Goal: Transaction & Acquisition: Purchase product/service

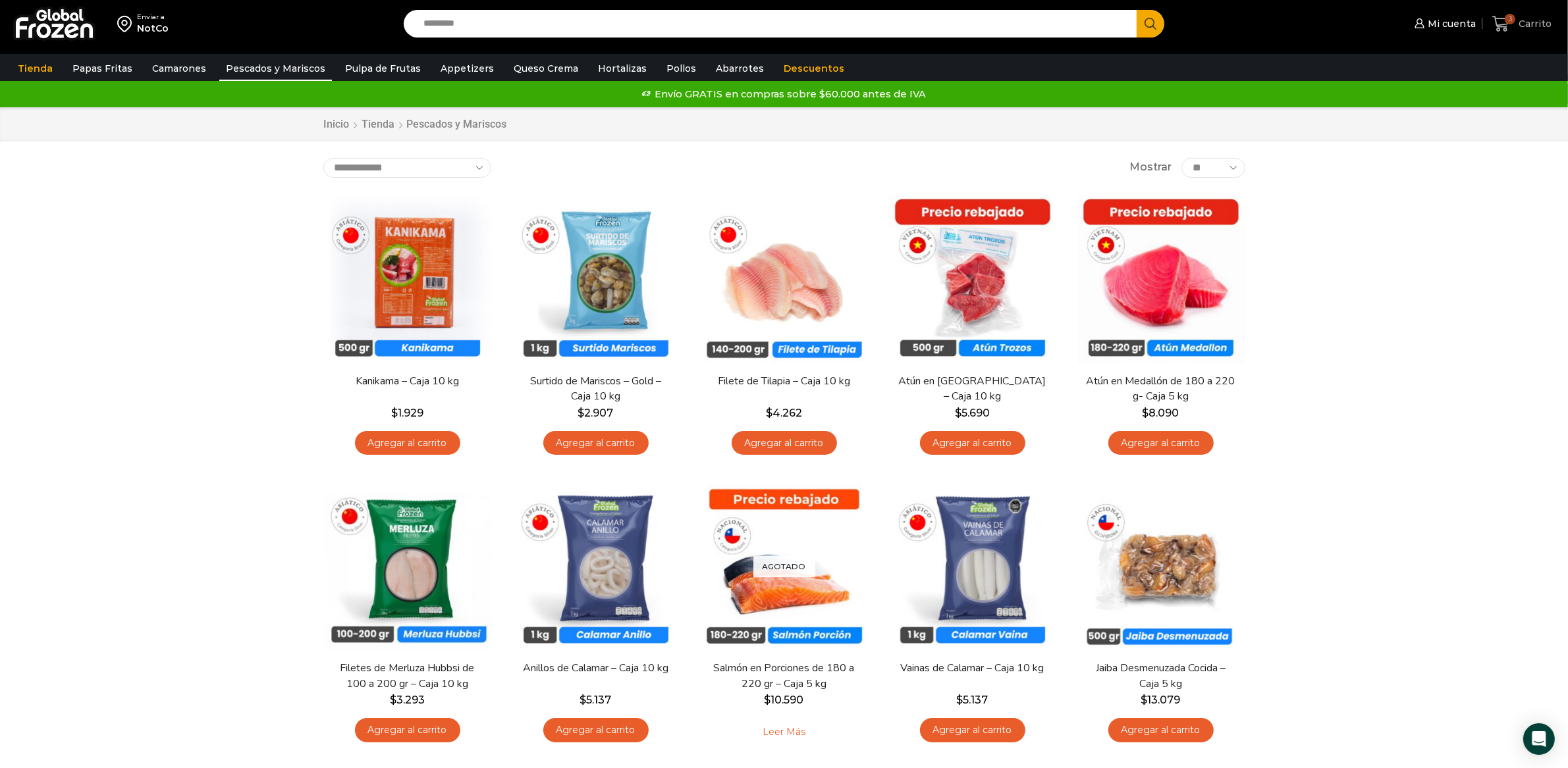
click at [1505, 24] on icon at bounding box center [1501, 24] width 17 height 16
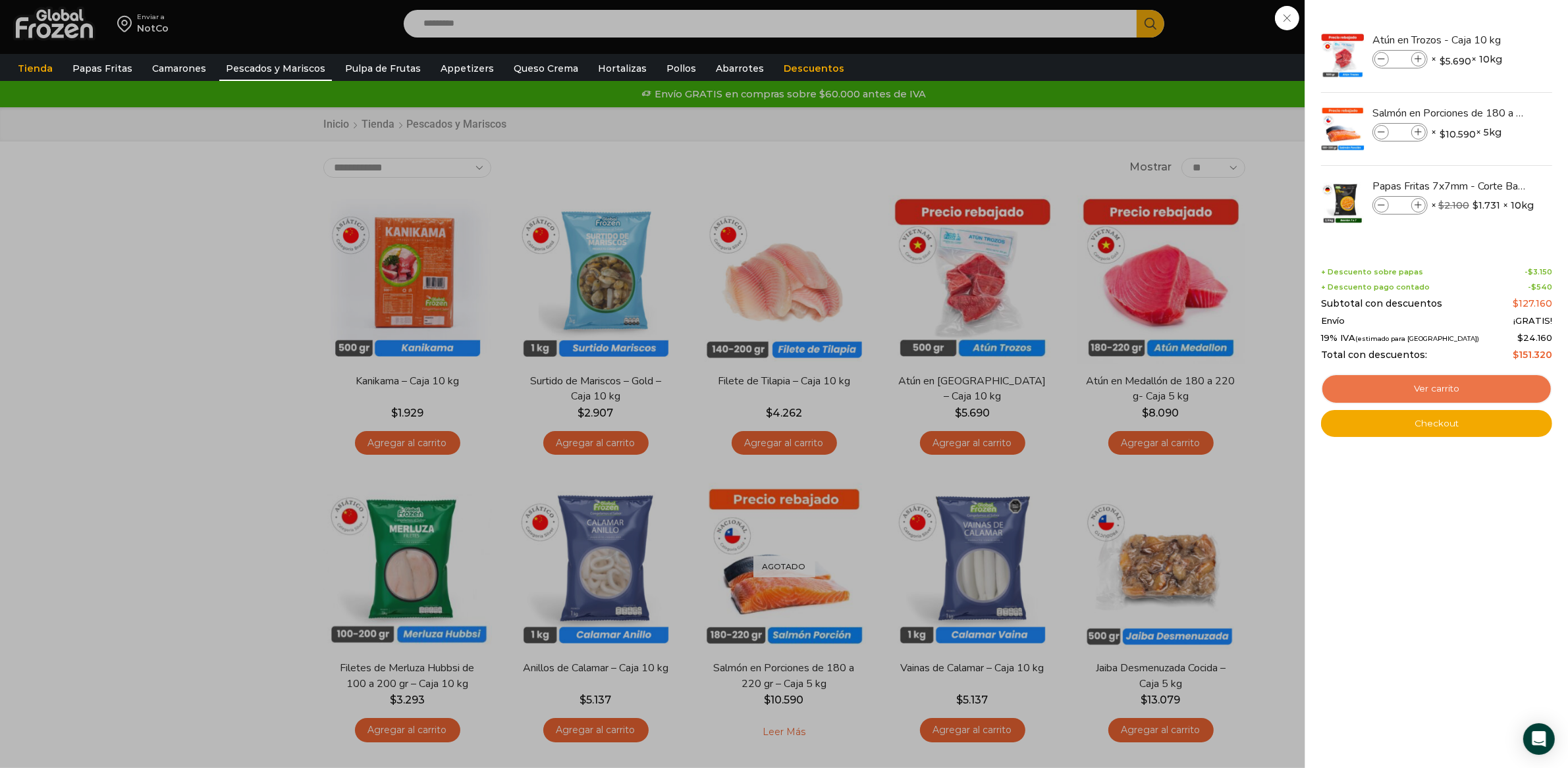
click at [1472, 385] on link "Ver carrito" at bounding box center [1437, 389] width 231 height 31
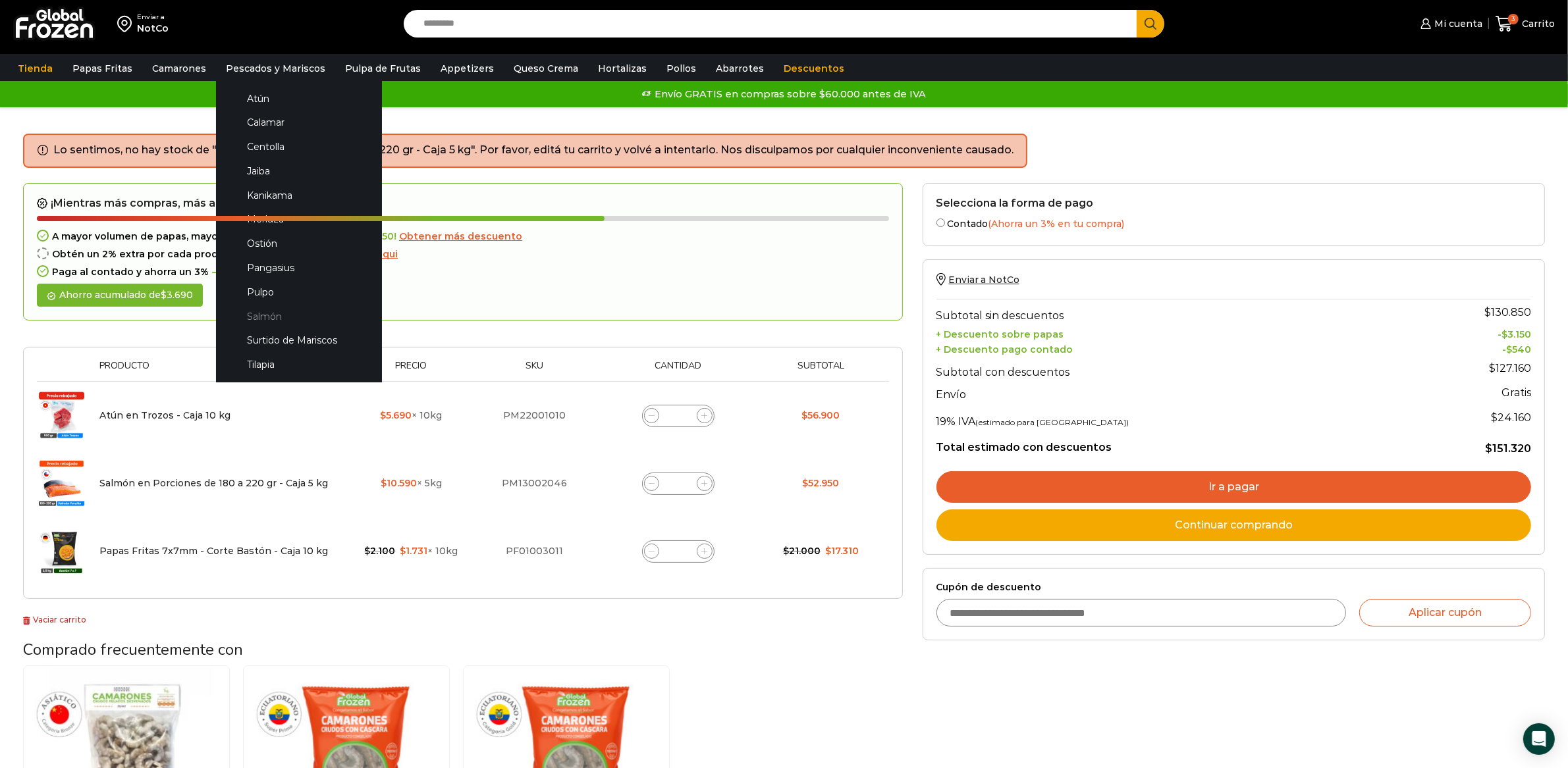
click at [249, 313] on link "Salmón" at bounding box center [299, 316] width 140 height 24
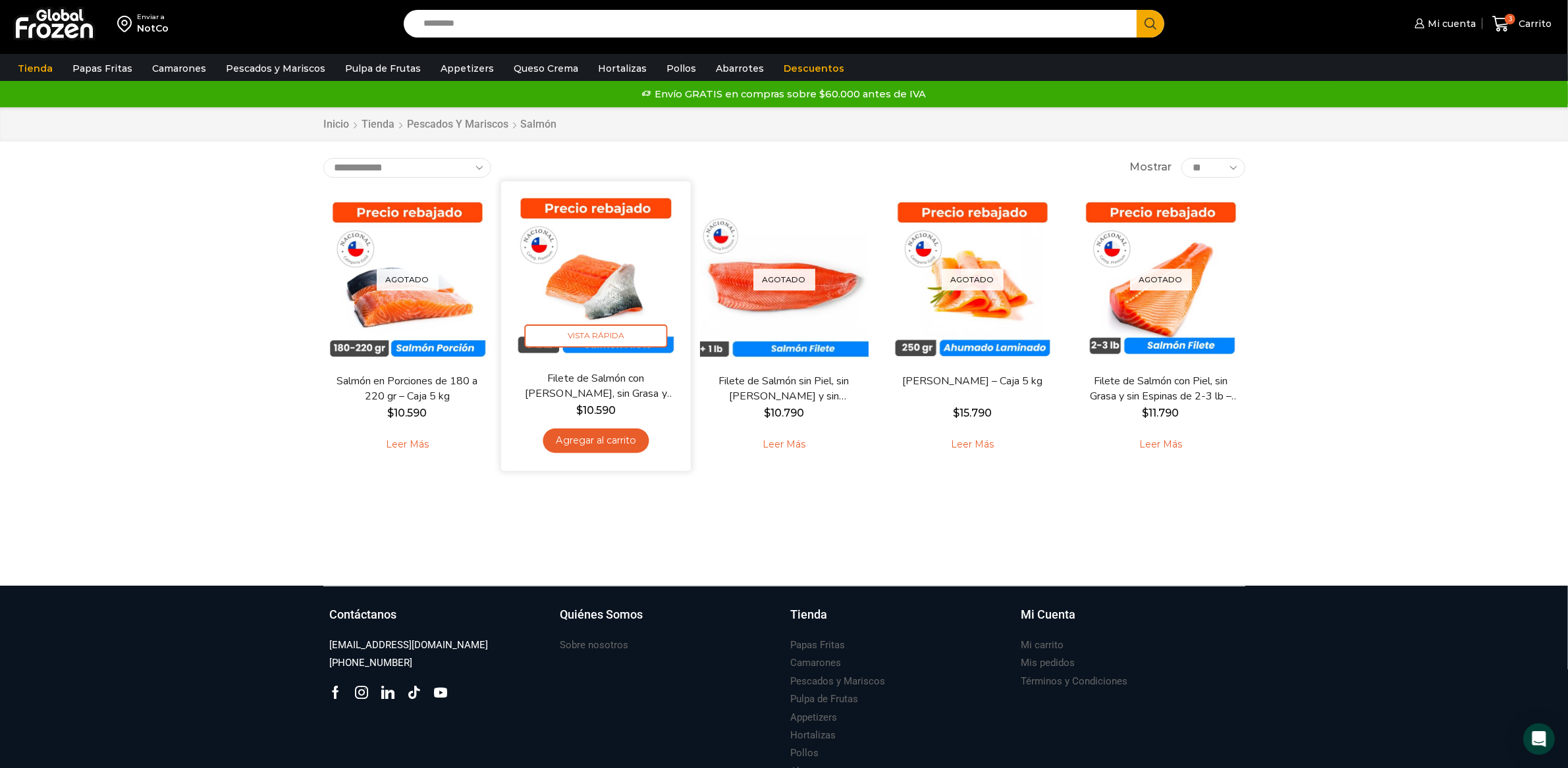
click at [620, 436] on link "Agregar al carrito" at bounding box center [596, 440] width 106 height 24
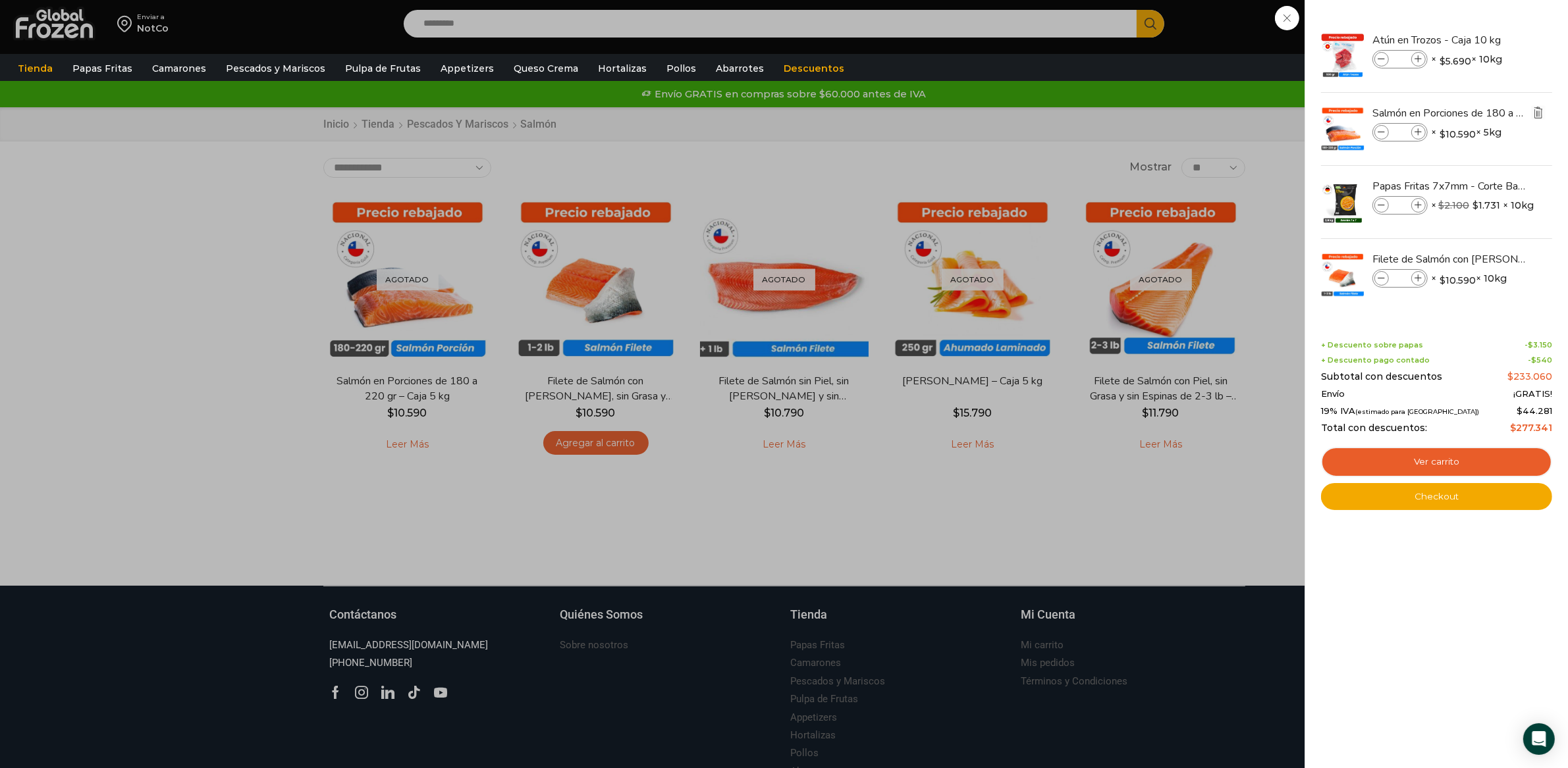
click at [1539, 109] on img "Eliminar Salmón en Porciones de 180 a 220 gr - Caja 5 kg del carrito" at bounding box center [1538, 113] width 12 height 12
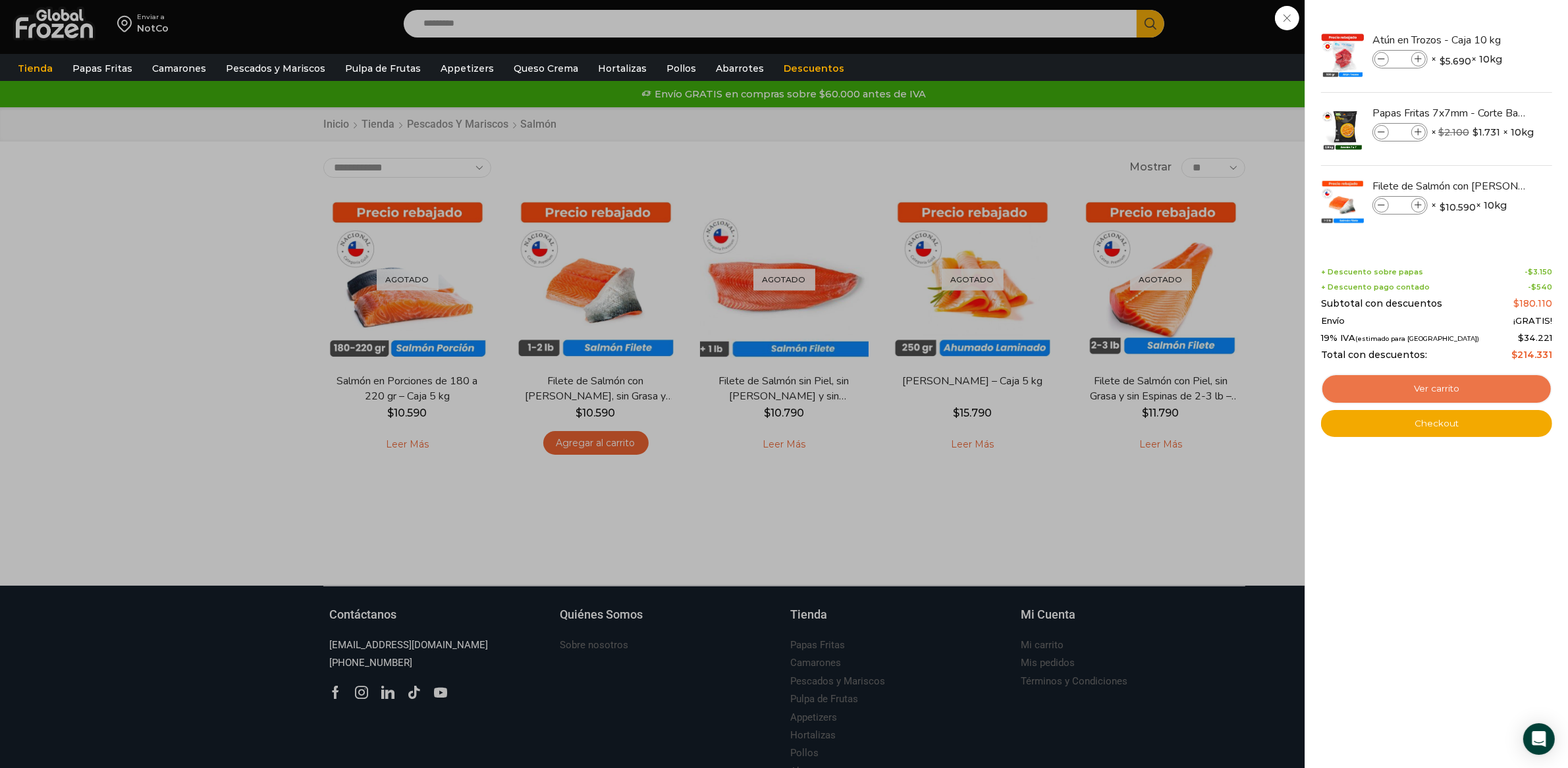
click at [1457, 385] on link "Ver carrito" at bounding box center [1437, 389] width 231 height 31
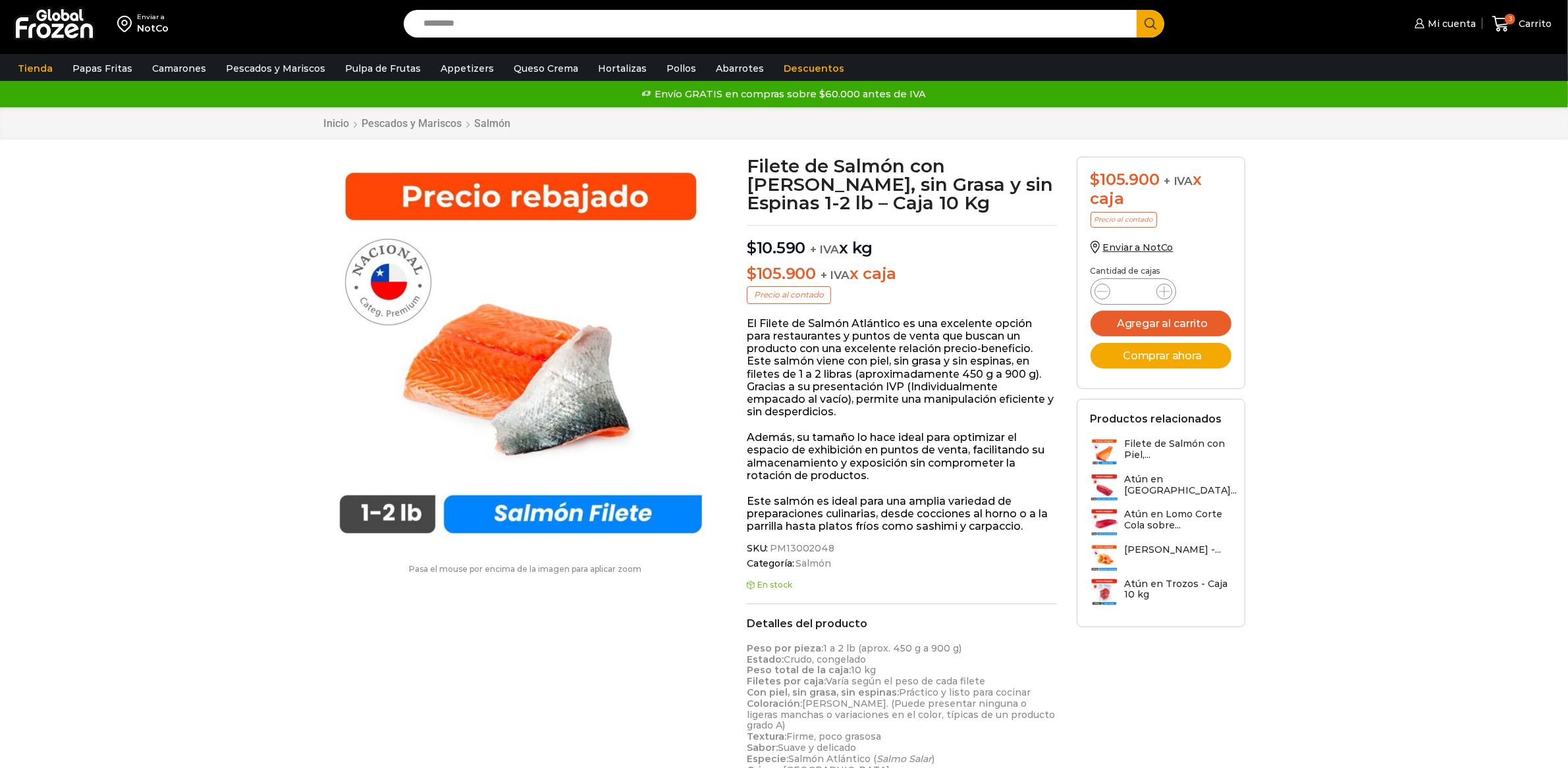
scroll to position [1, 0]
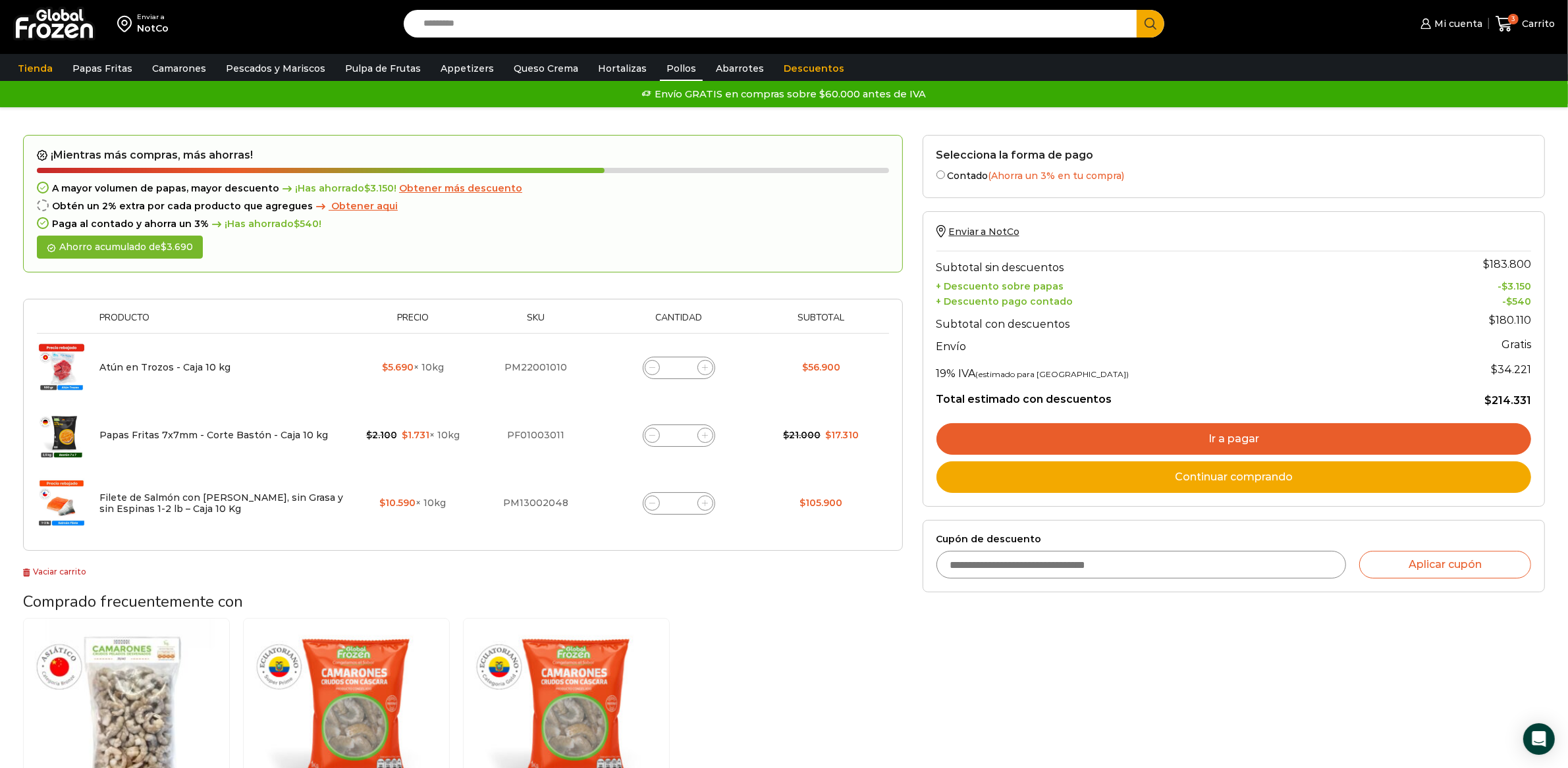
click at [663, 66] on link "Pollos" at bounding box center [681, 68] width 43 height 25
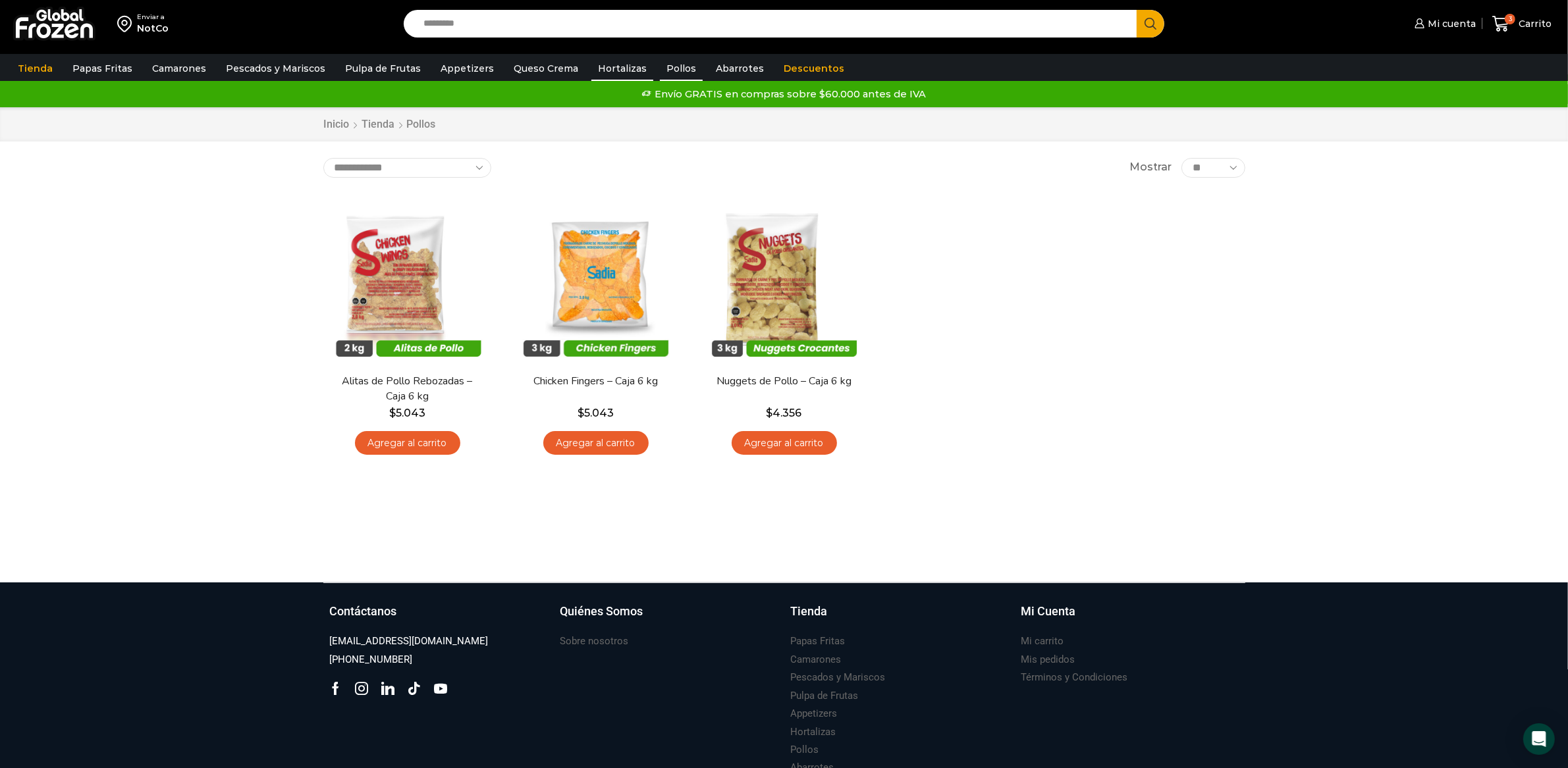
click at [602, 70] on link "Hortalizas" at bounding box center [622, 68] width 62 height 25
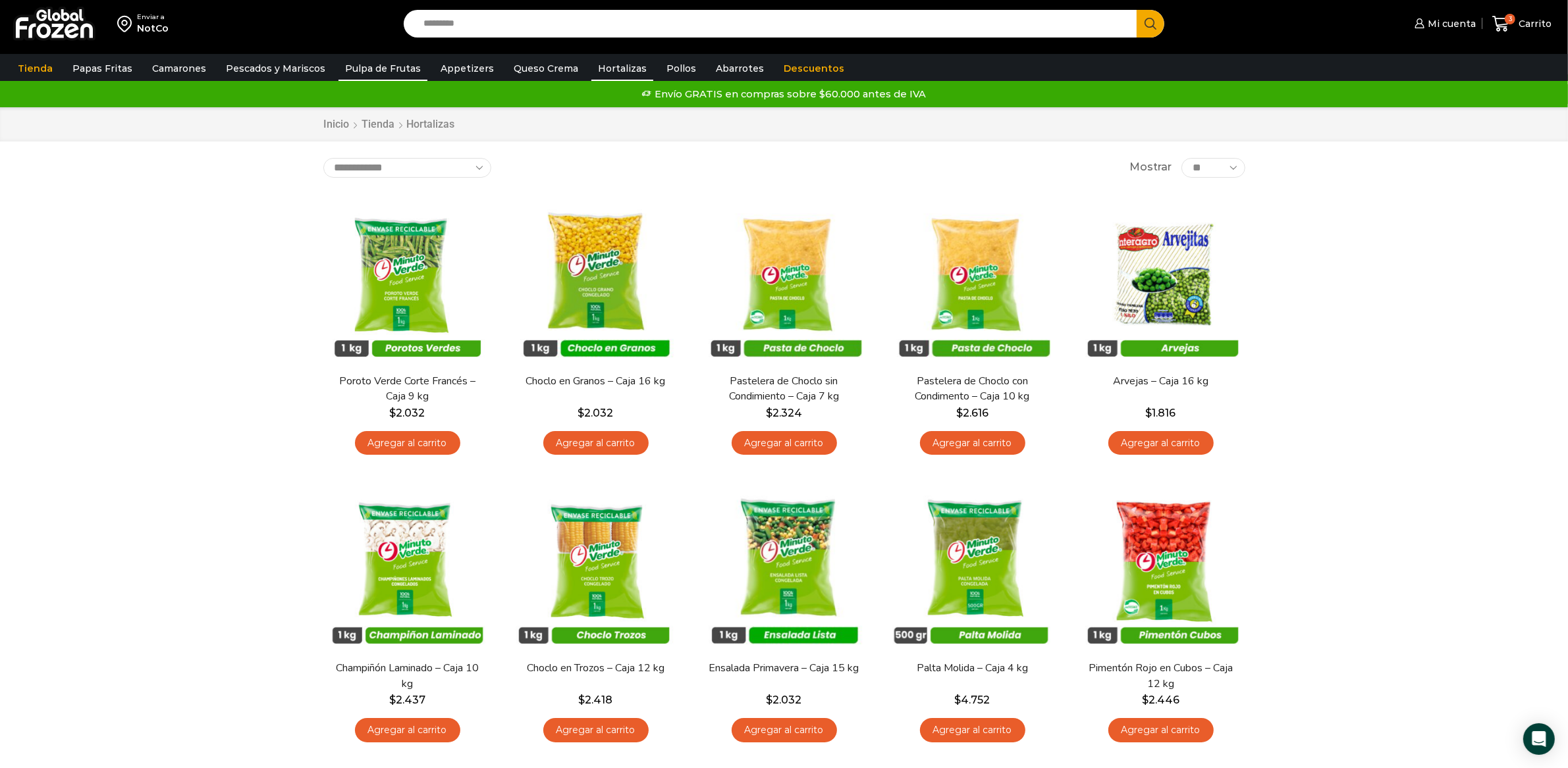
click at [338, 64] on link "Pulpa de Frutas" at bounding box center [383, 68] width 89 height 25
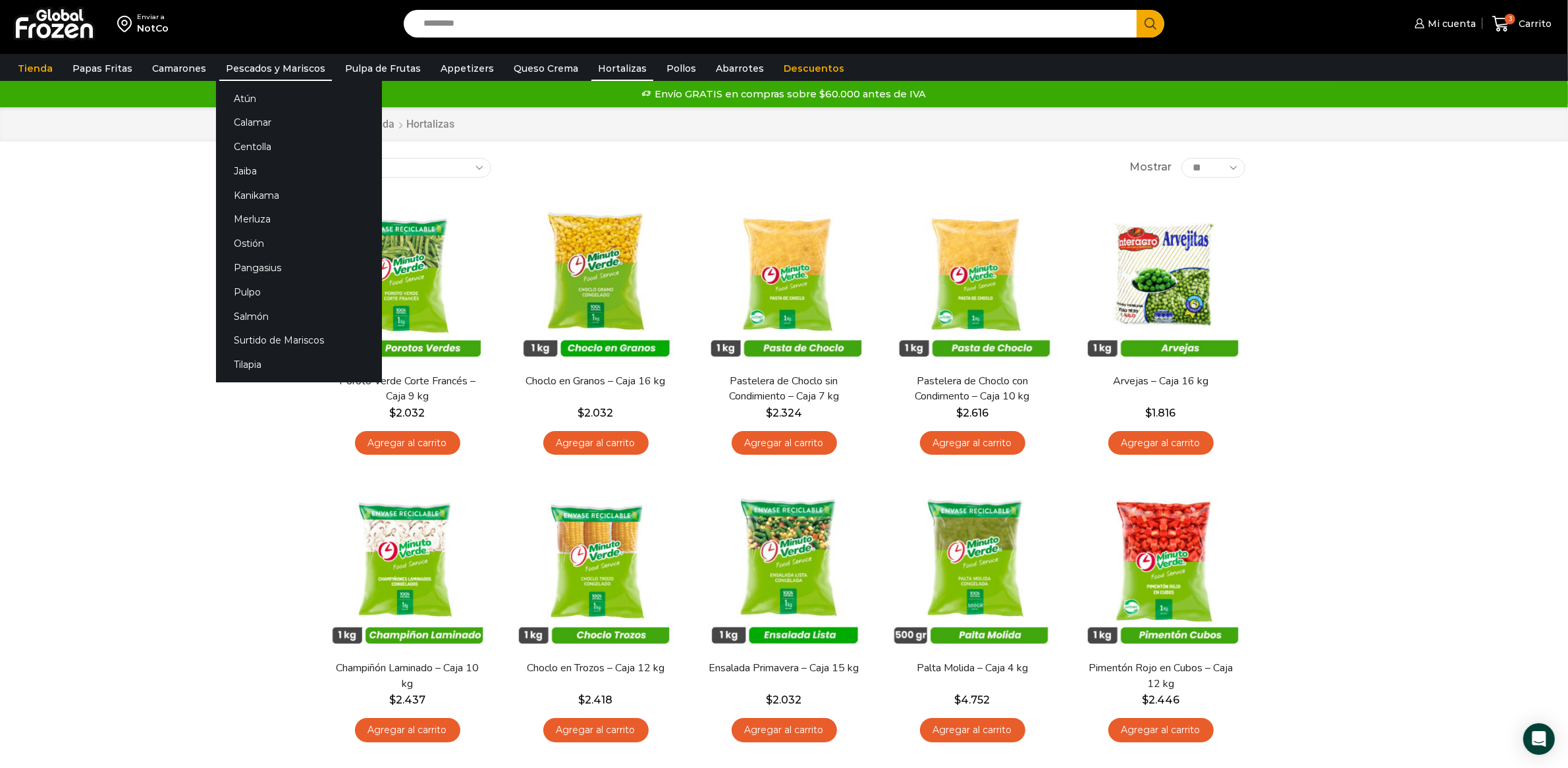
click at [257, 68] on link "Pescados y Mariscos" at bounding box center [275, 68] width 113 height 25
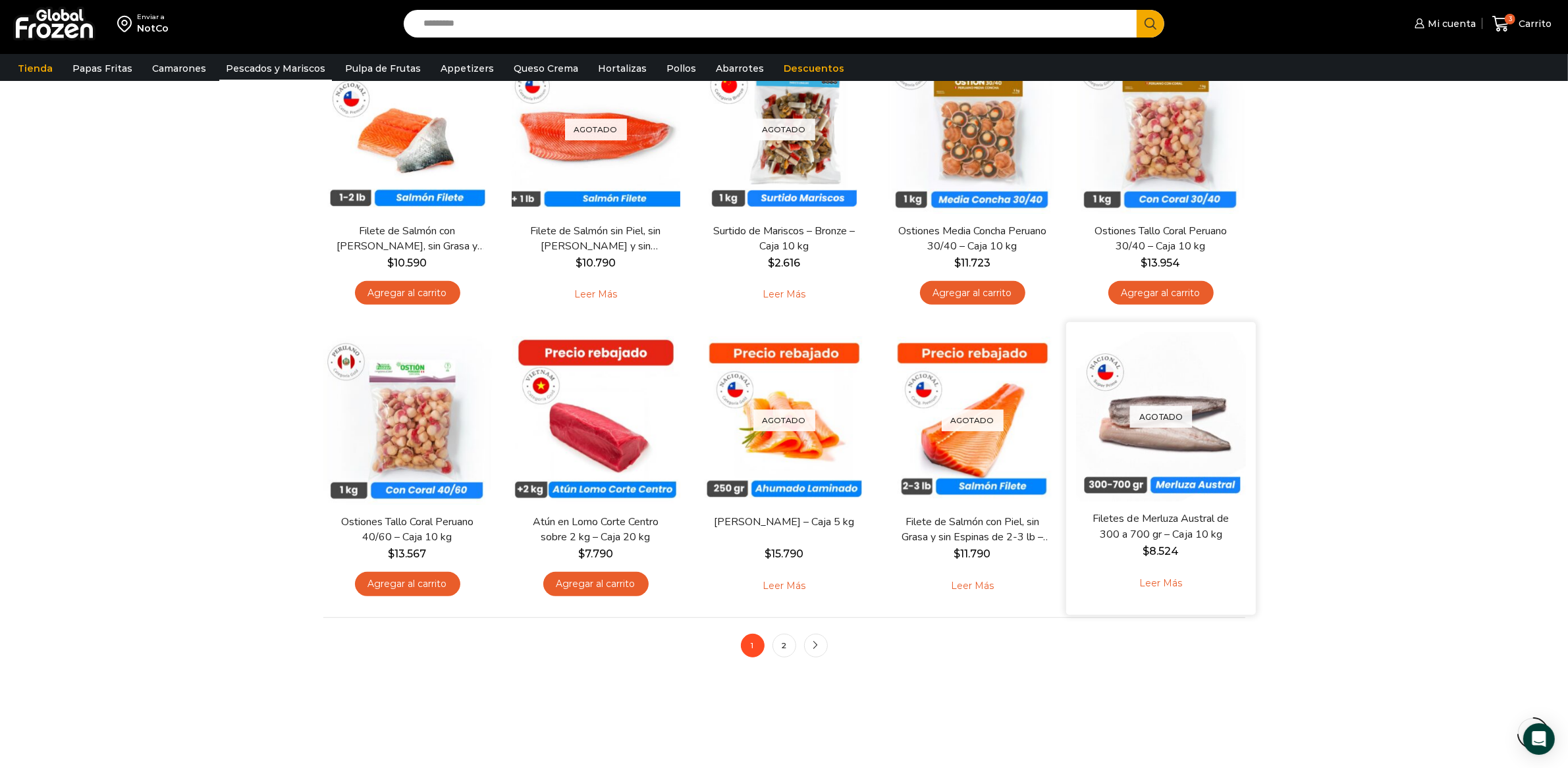
scroll to position [775, 0]
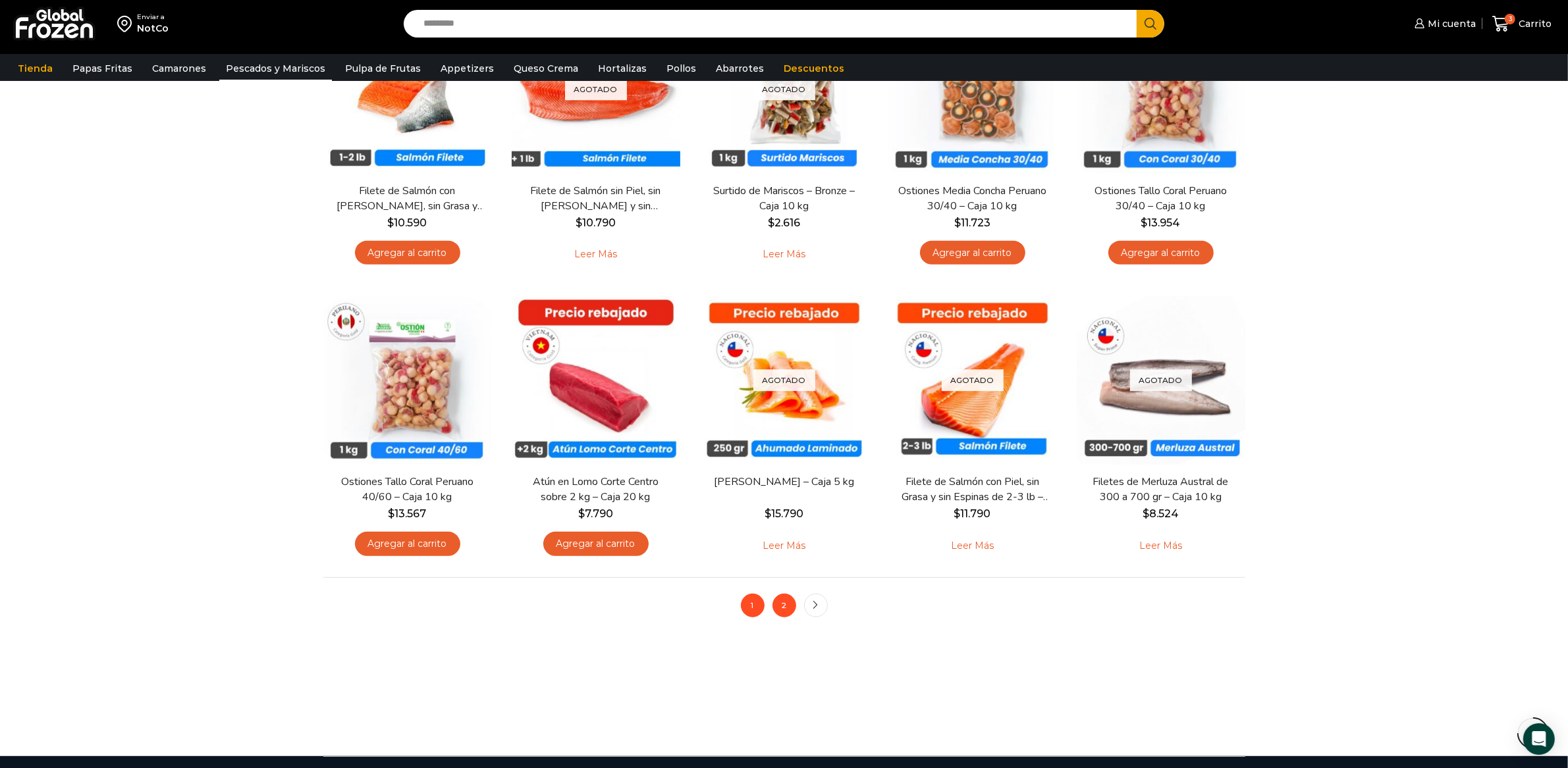
click at [794, 612] on link "2" at bounding box center [784, 605] width 24 height 24
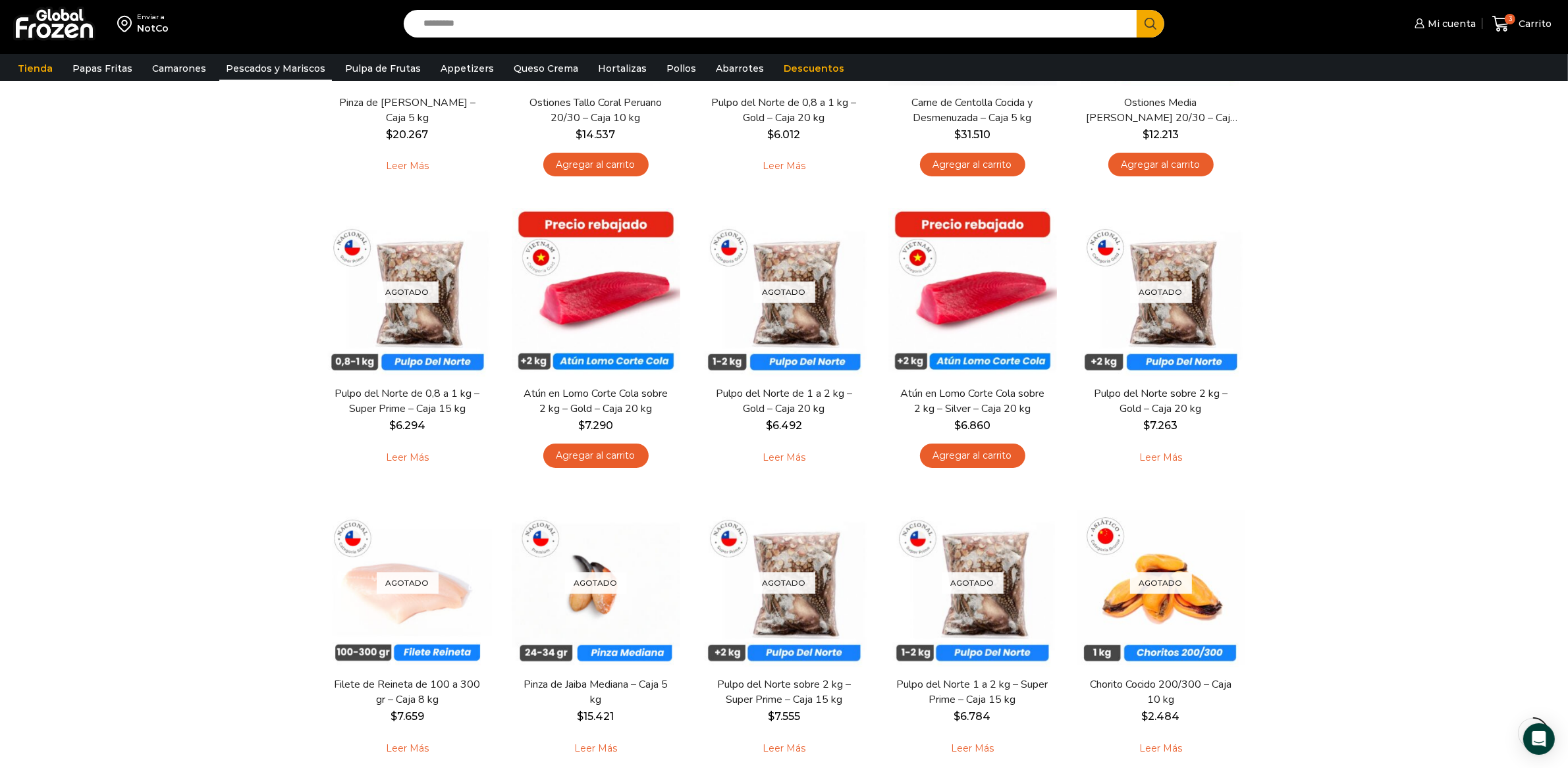
scroll to position [796, 0]
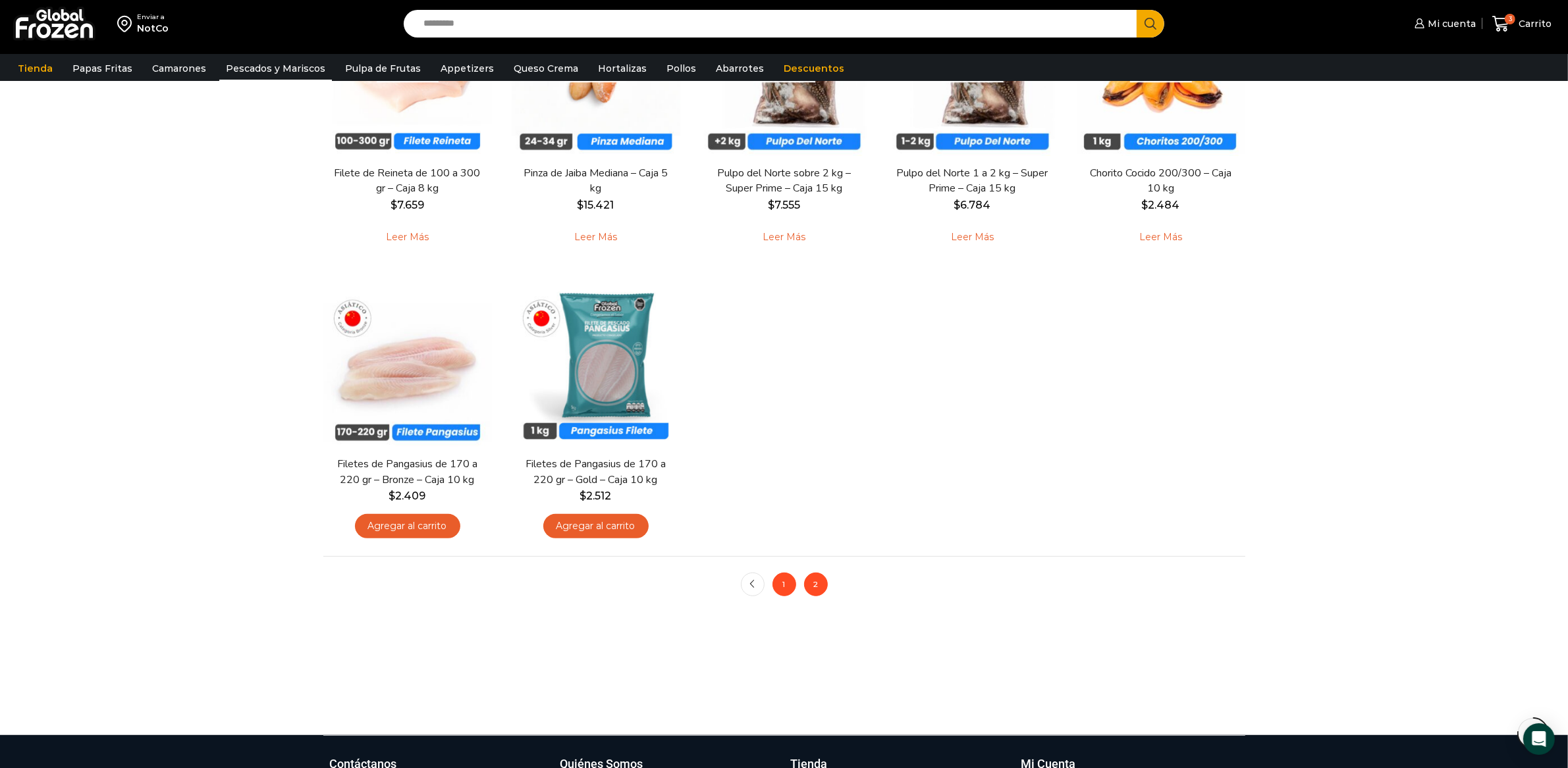
click at [792, 585] on link "1" at bounding box center [784, 584] width 24 height 24
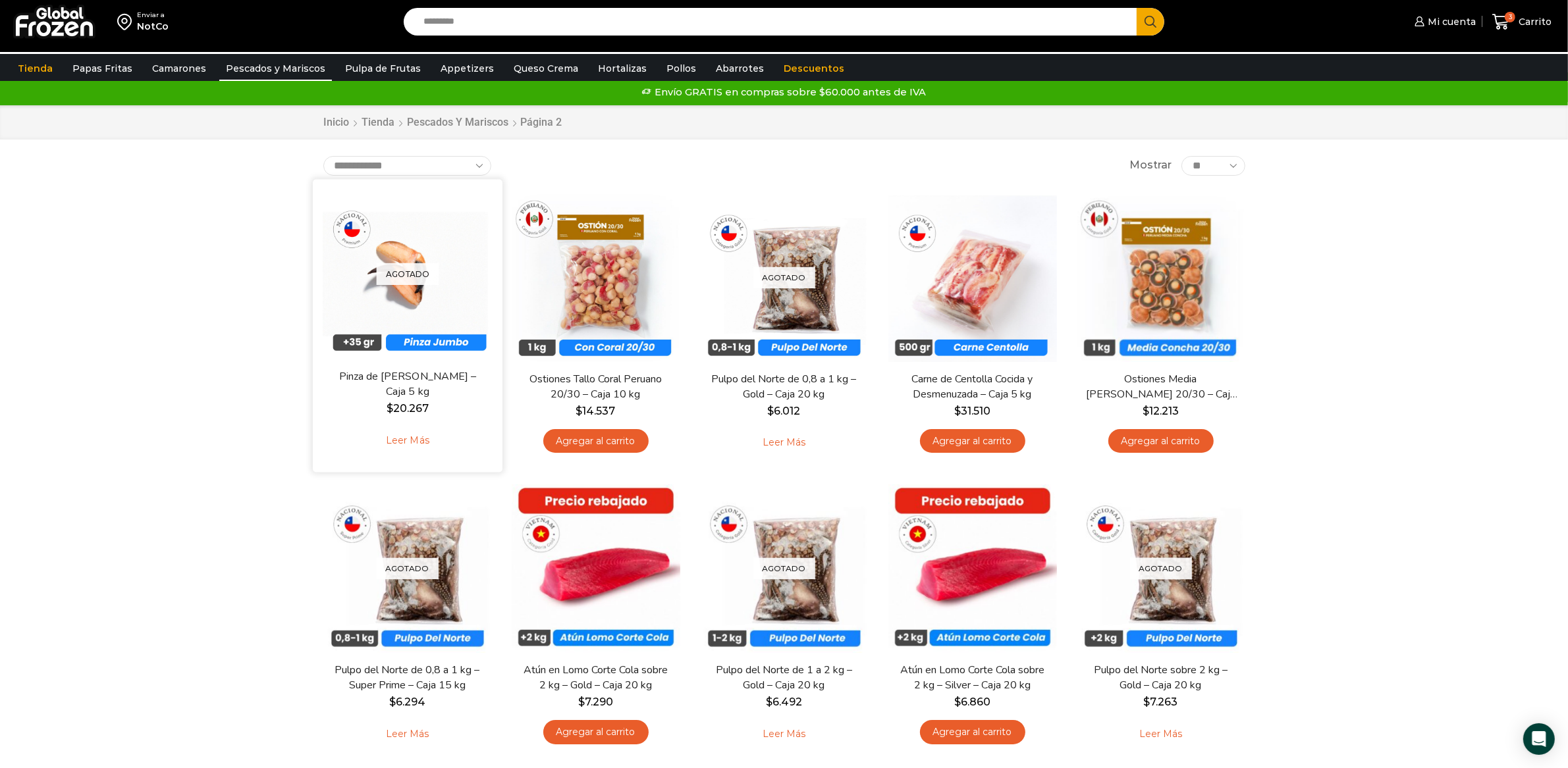
scroll to position [0, 0]
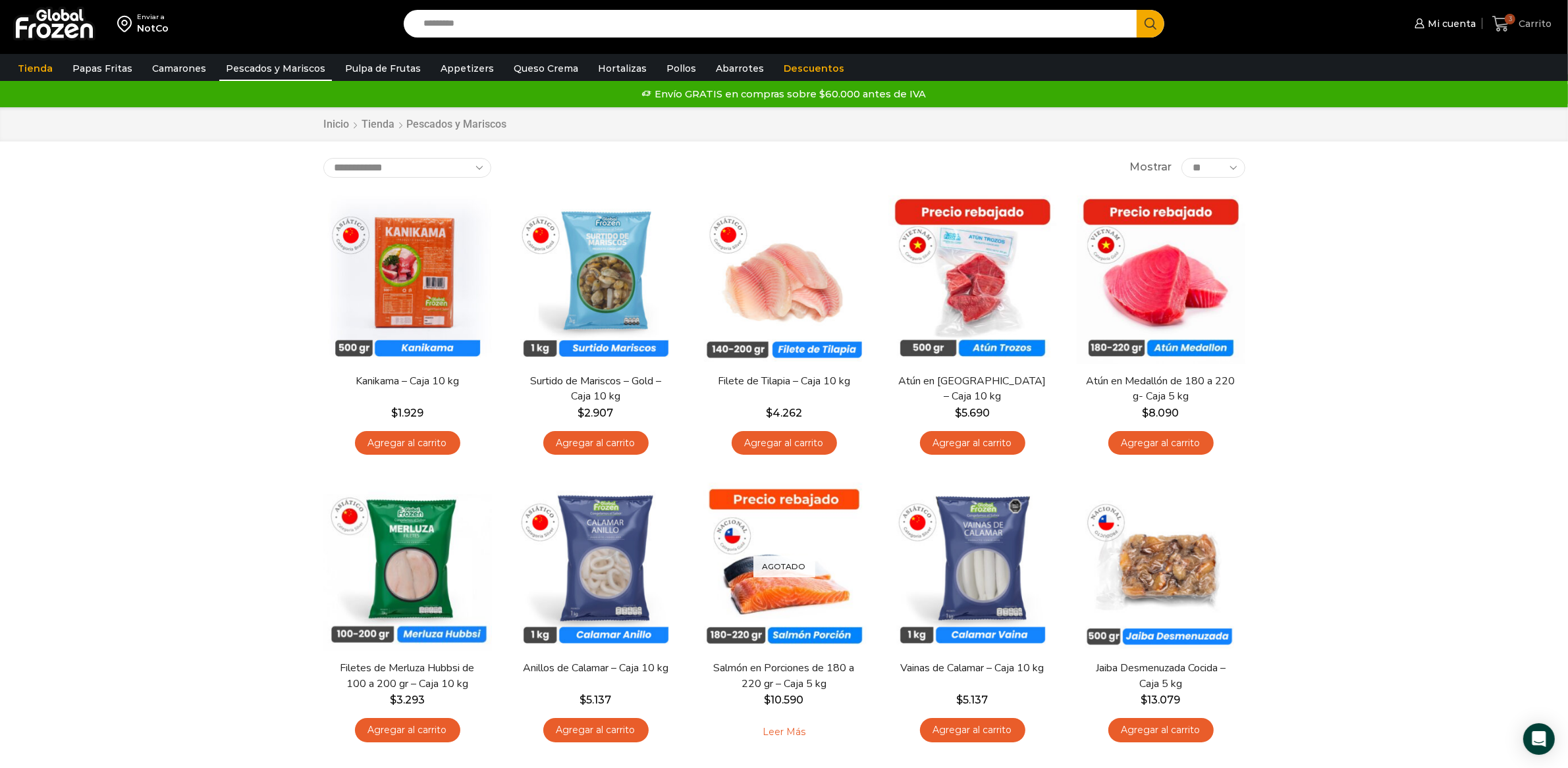
click at [1497, 30] on icon at bounding box center [1501, 24] width 17 height 17
click at [1504, 17] on icon at bounding box center [1501, 24] width 17 height 17
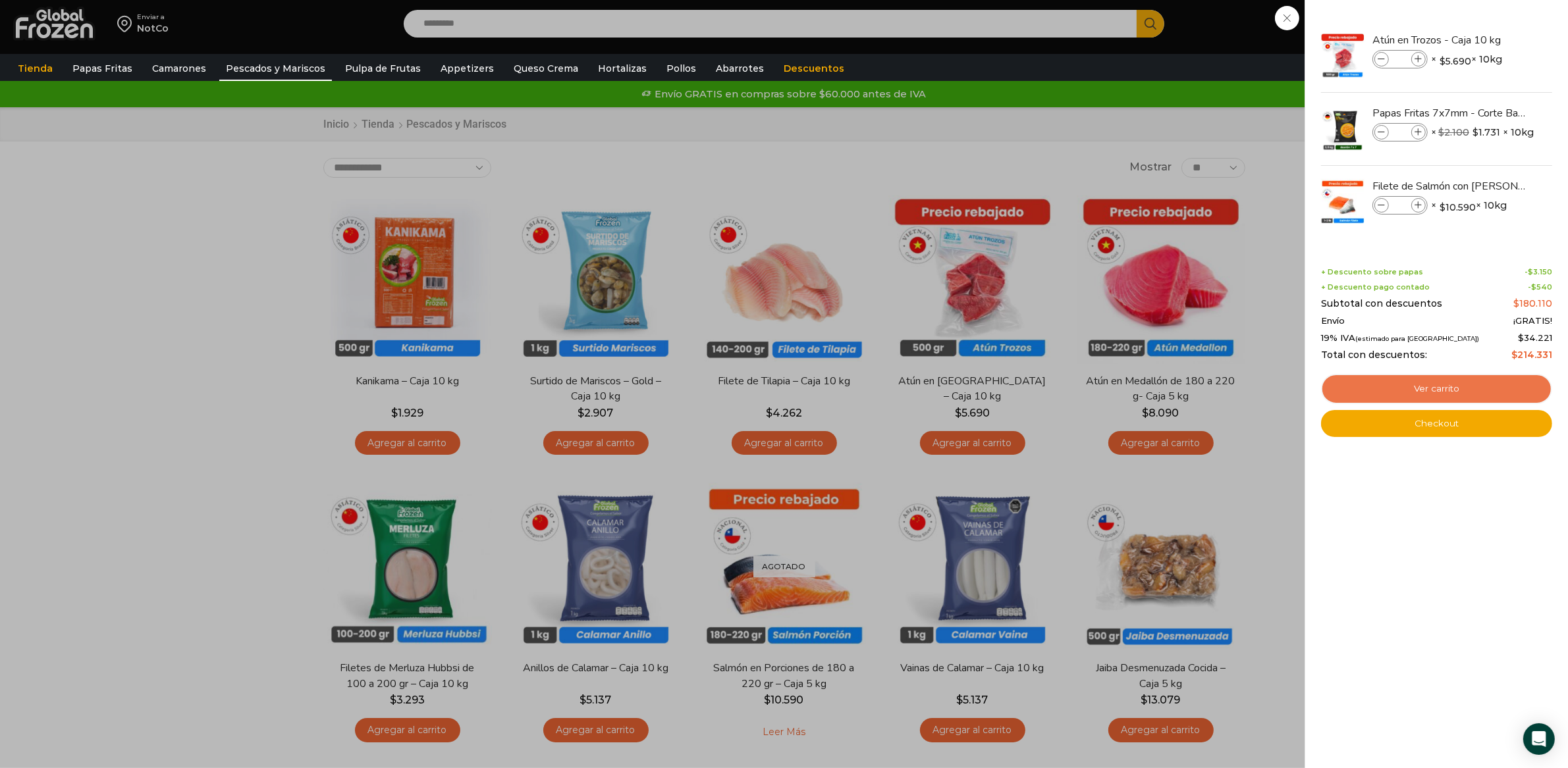
click at [1424, 385] on link "Ver carrito" at bounding box center [1437, 389] width 231 height 31
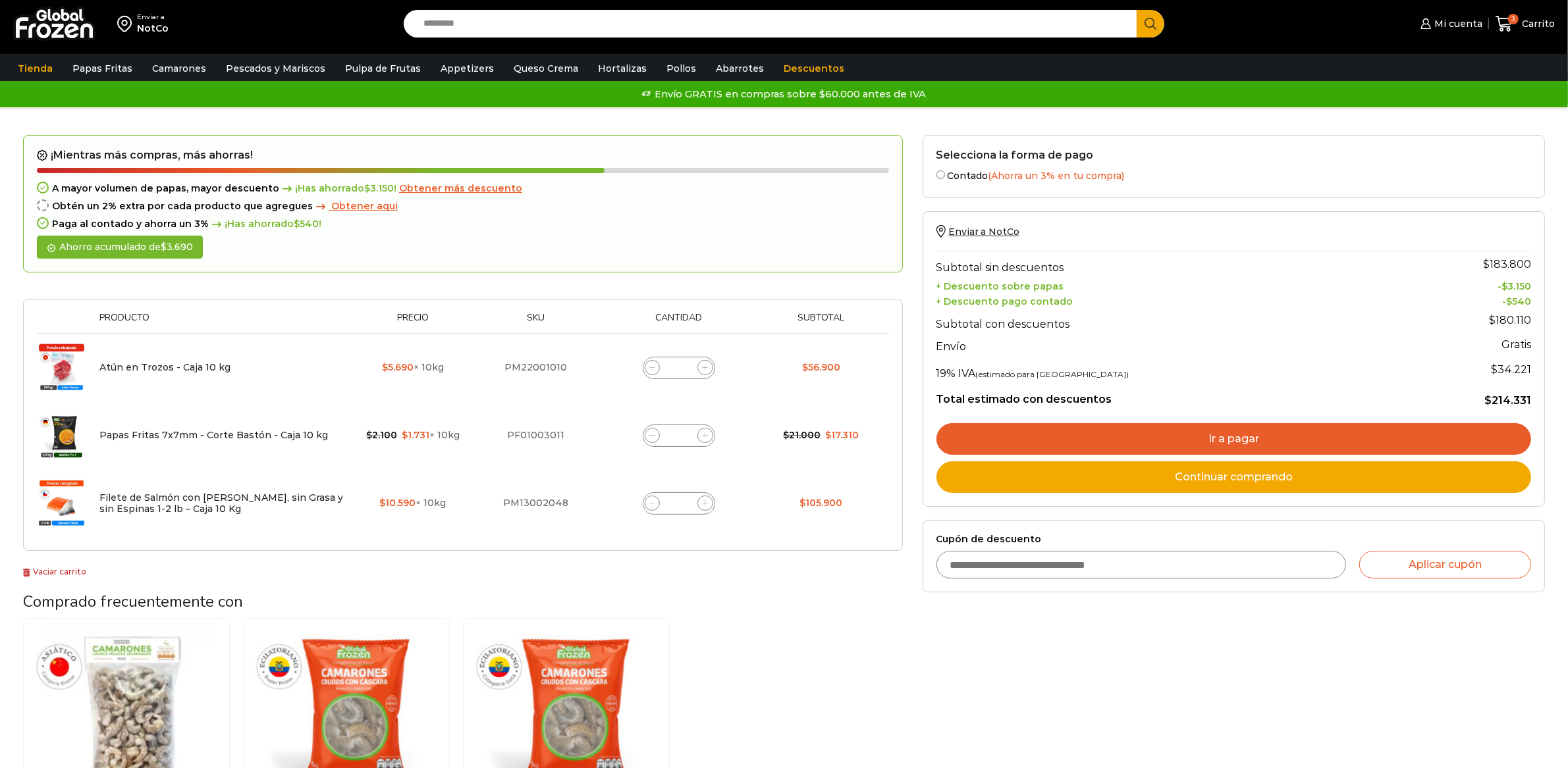
click at [1155, 561] on input "Cupón de descuento" at bounding box center [1141, 565] width 410 height 28
click at [1147, 564] on input "Cupón de descuento" at bounding box center [1141, 565] width 410 height 28
type input "******"
click at [1359, 551] on button "Aplicar cupón" at bounding box center [1445, 565] width 172 height 28
click at [1506, 576] on button "Aplicar cupón" at bounding box center [1445, 565] width 172 height 28
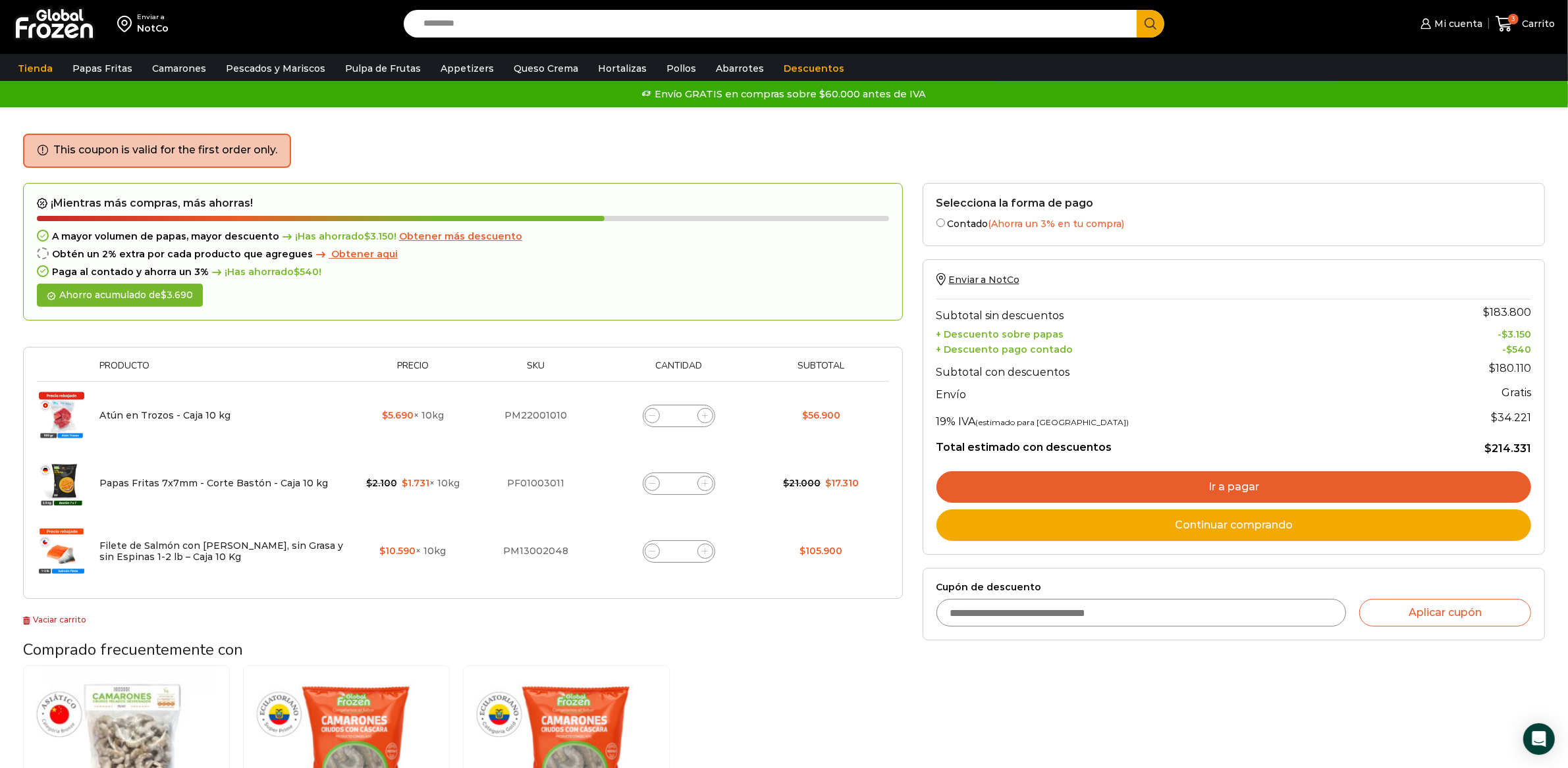
click at [1106, 695] on div "Selecciona la forma de pago Contado (Ahorra un 3% en tu compra) Seleccionar Env…" at bounding box center [1234, 567] width 642 height 767
click at [777, 71] on link "Descuentos" at bounding box center [813, 68] width 73 height 25
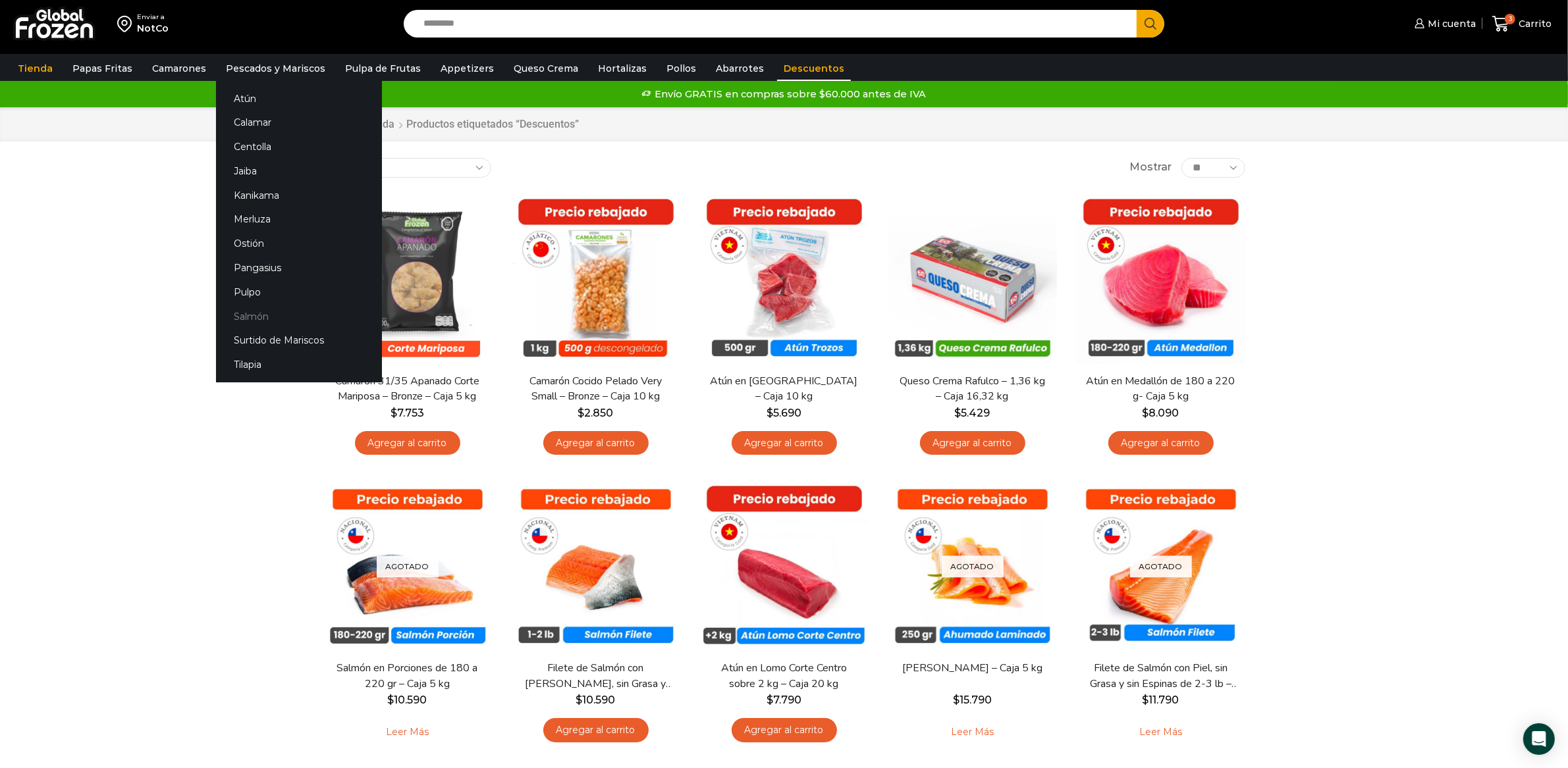
click at [247, 316] on link "Salmón" at bounding box center [299, 316] width 166 height 24
